Goal: Task Accomplishment & Management: Manage account settings

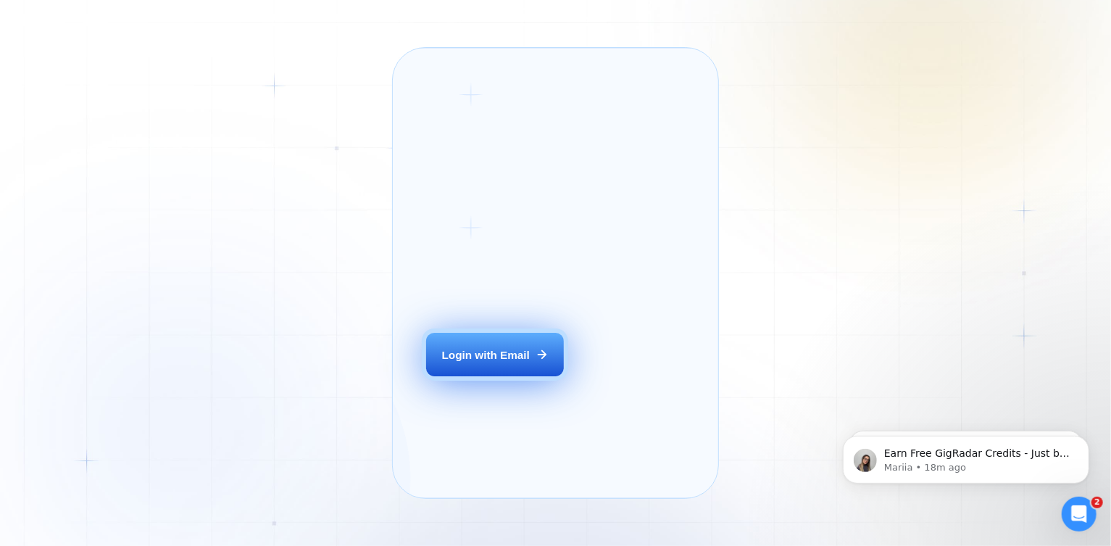
click at [486, 375] on button "Login with Email" at bounding box center [495, 354] width 138 height 43
